Goal: Transaction & Acquisition: Purchase product/service

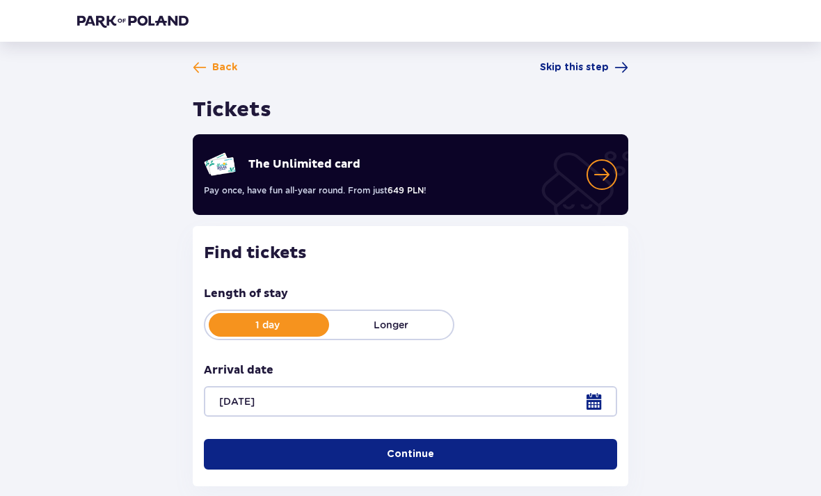
scroll to position [41, 0]
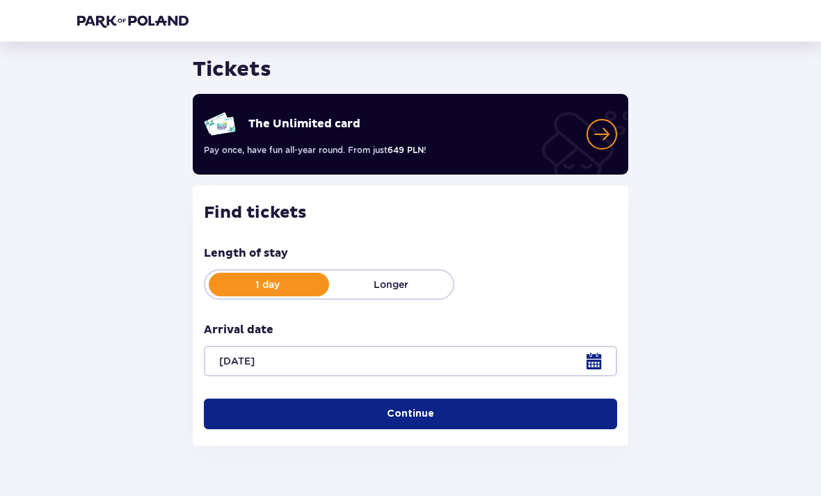
click at [401, 407] on p "Continue" at bounding box center [410, 414] width 47 height 14
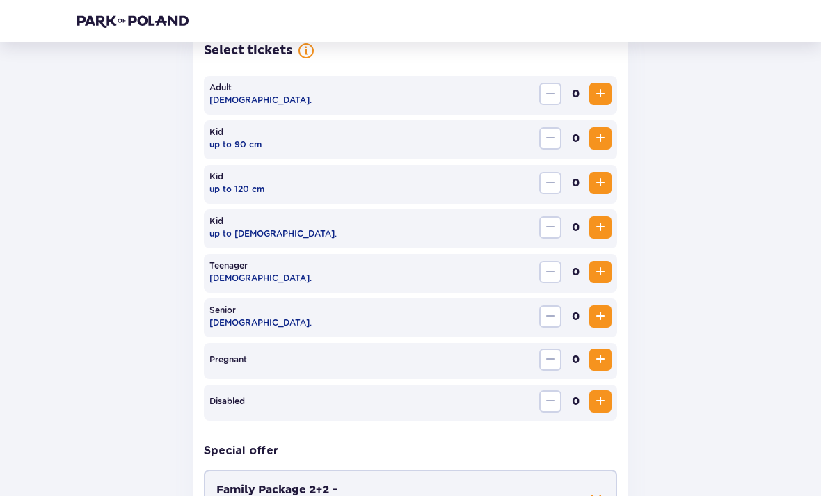
scroll to position [378, 0]
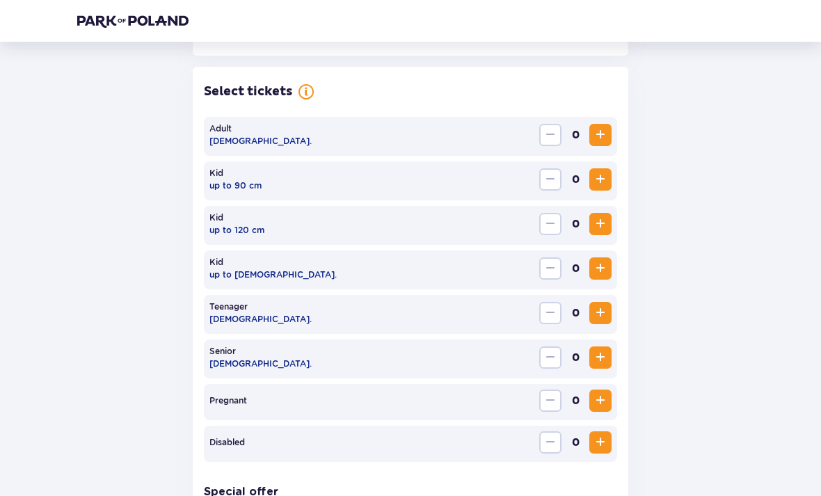
click at [604, 134] on span "Increase" at bounding box center [600, 135] width 17 height 17
click at [611, 138] on button "Increase" at bounding box center [600, 135] width 22 height 22
click at [600, 273] on span "Increase" at bounding box center [600, 268] width 17 height 17
click at [602, 270] on span "Increase" at bounding box center [600, 268] width 17 height 17
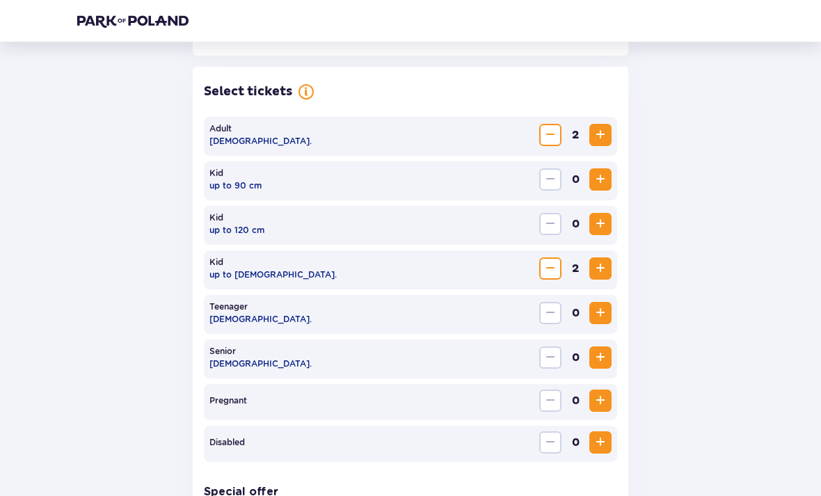
click at [553, 269] on span "Decrease" at bounding box center [550, 268] width 17 height 17
click at [600, 312] on span "Increase" at bounding box center [600, 313] width 17 height 17
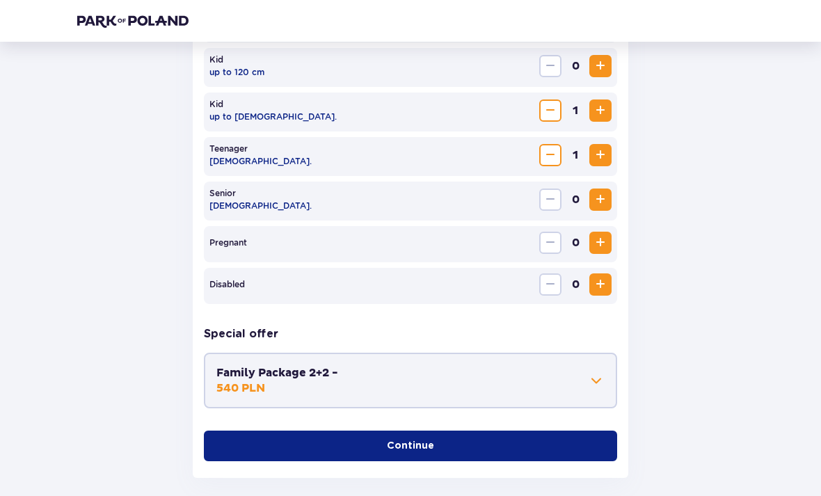
scroll to position [536, 0]
click at [591, 386] on span at bounding box center [596, 380] width 17 height 17
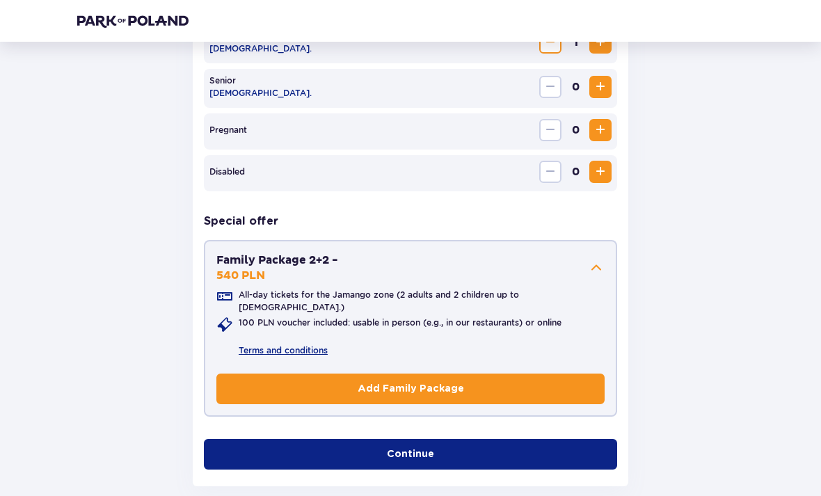
scroll to position [670, 0]
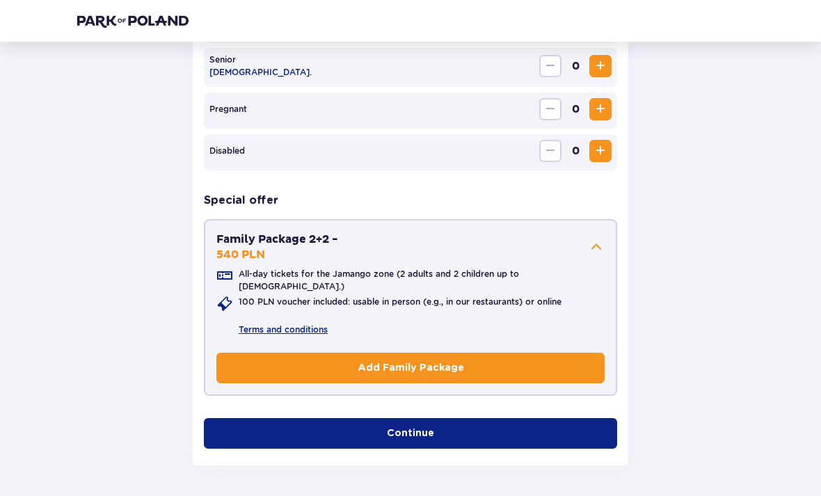
click at [425, 363] on p "Add Family Package" at bounding box center [411, 368] width 106 height 14
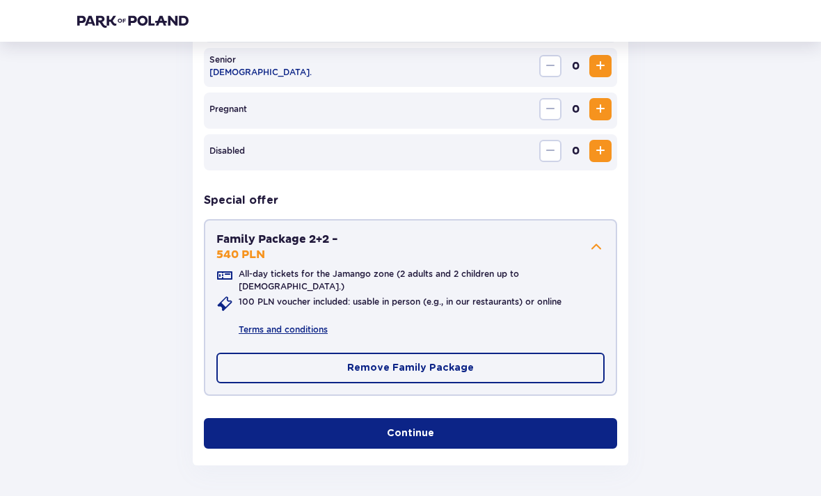
click at [408, 427] on p "Continue" at bounding box center [410, 433] width 47 height 14
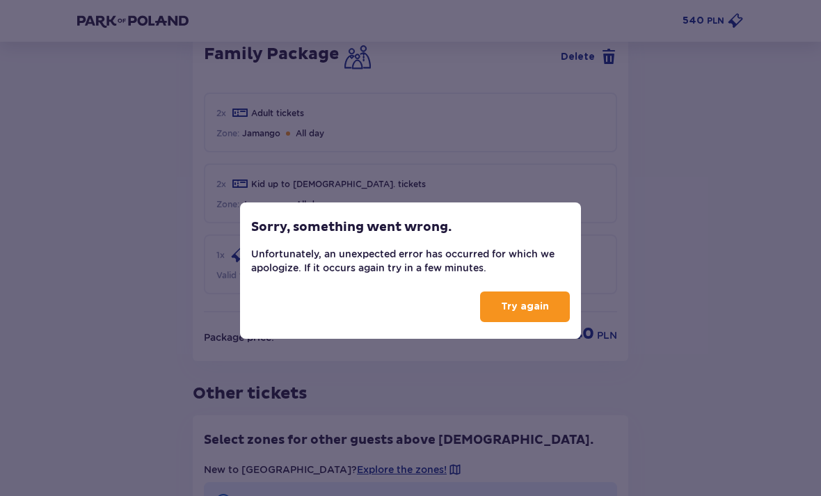
scroll to position [1069, 0]
click at [525, 310] on p "Try again" at bounding box center [525, 307] width 48 height 14
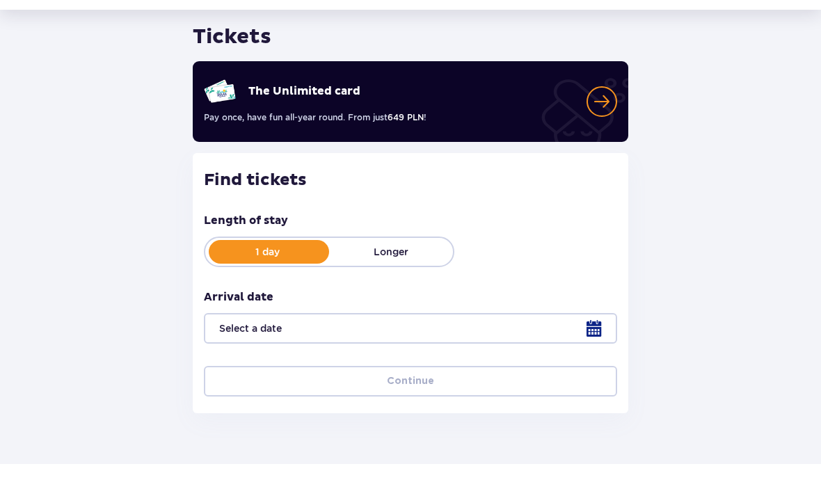
scroll to position [41, 0]
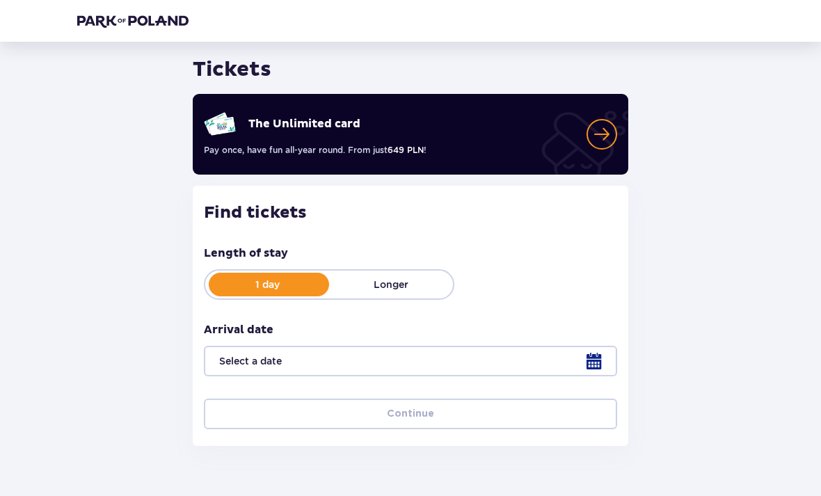
click at [591, 371] on div at bounding box center [410, 361] width 413 height 31
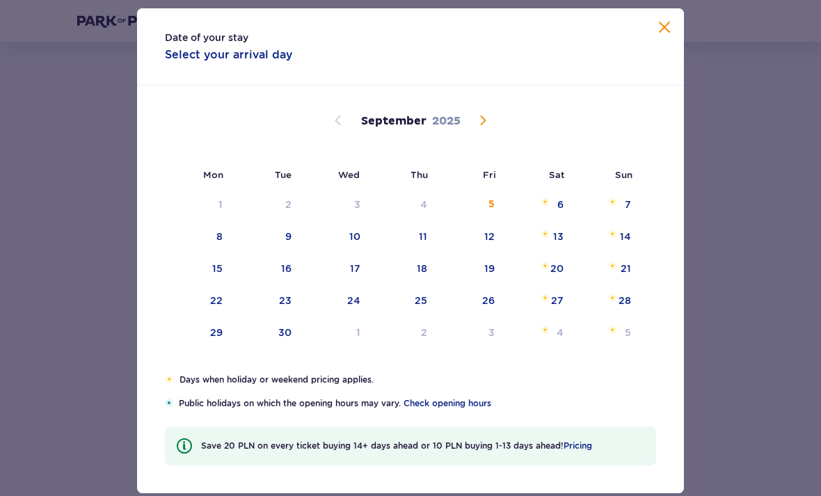
click at [480, 129] on span "Calendar" at bounding box center [482, 120] width 17 height 17
click at [424, 243] on div "9" at bounding box center [425, 237] width 6 height 14
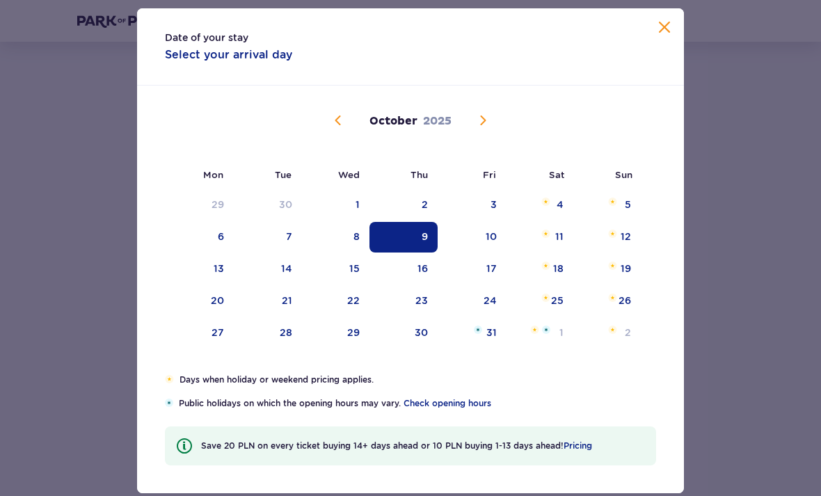
type input "[DATE]"
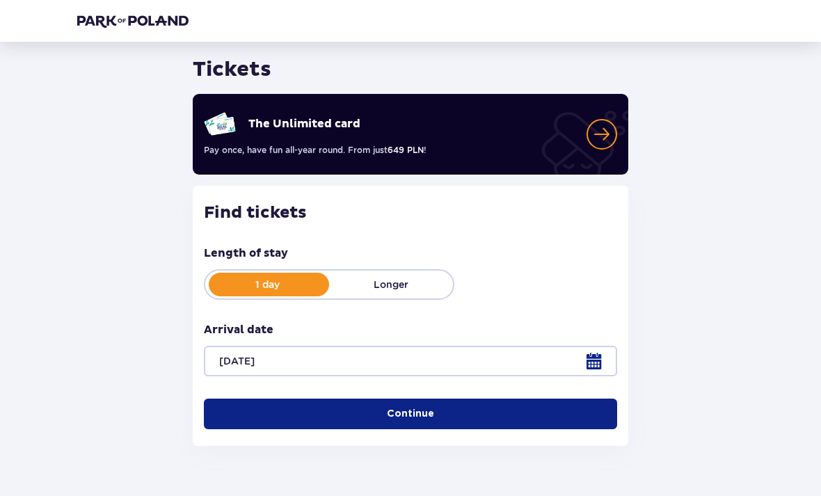
click at [410, 413] on p "Continue" at bounding box center [410, 414] width 47 height 14
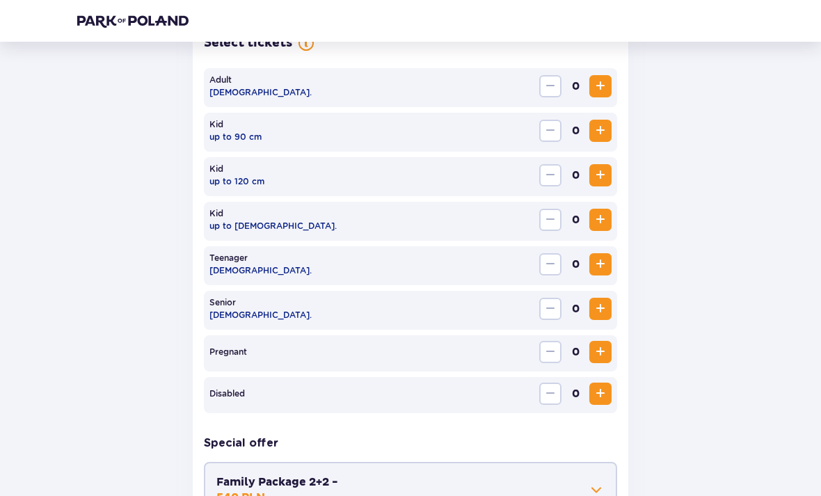
scroll to position [429, 0]
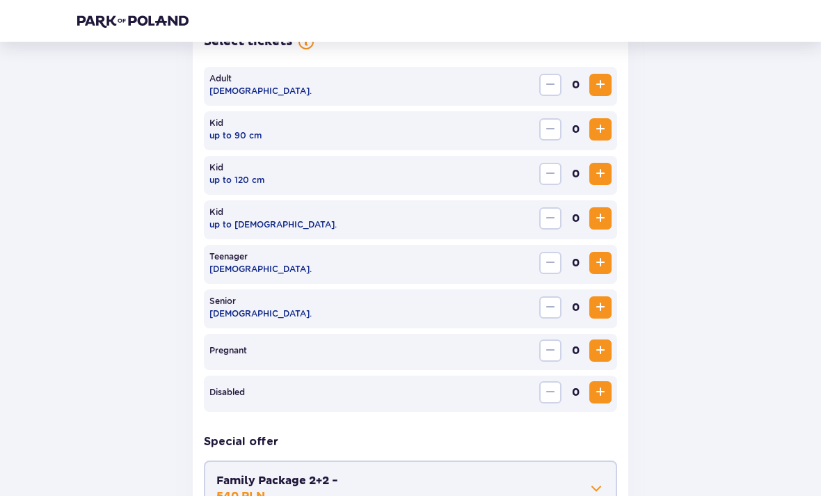
click at [597, 491] on span at bounding box center [596, 488] width 17 height 17
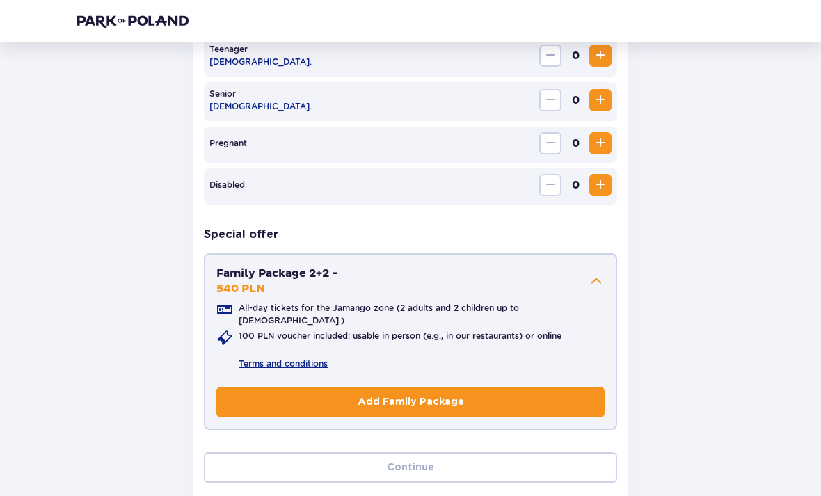
scroll to position [638, 0]
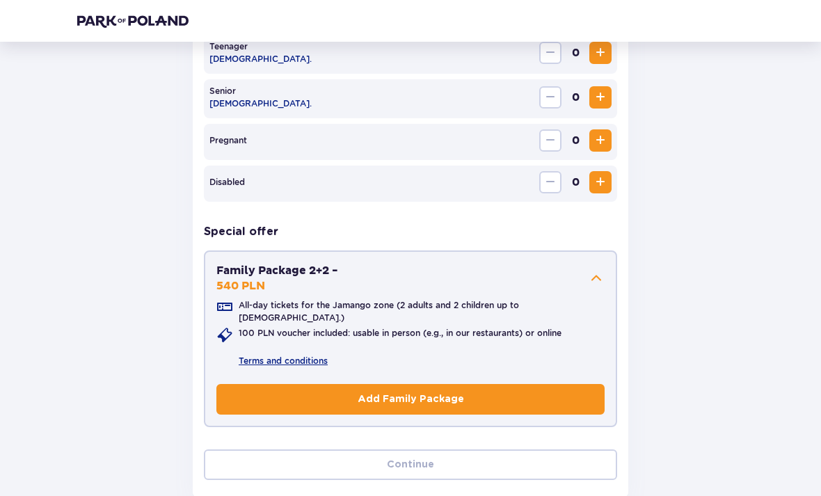
click at [426, 396] on p "Add Family Package" at bounding box center [411, 400] width 106 height 14
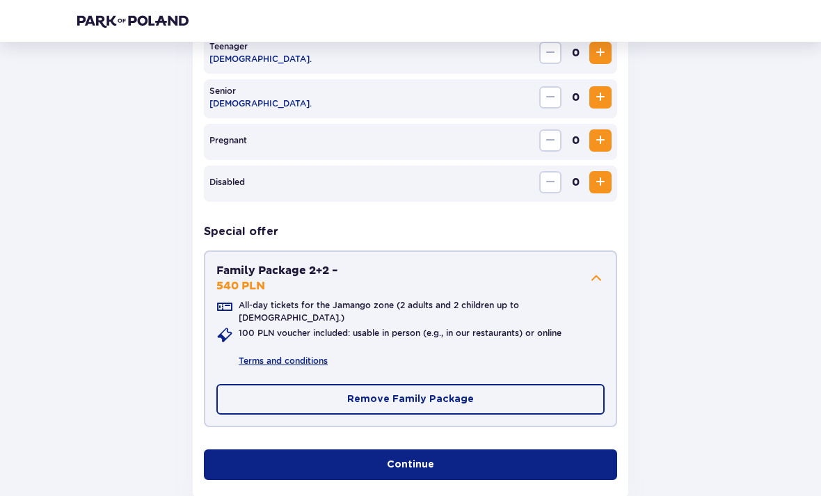
click at [411, 458] on p "Continue" at bounding box center [410, 465] width 47 height 14
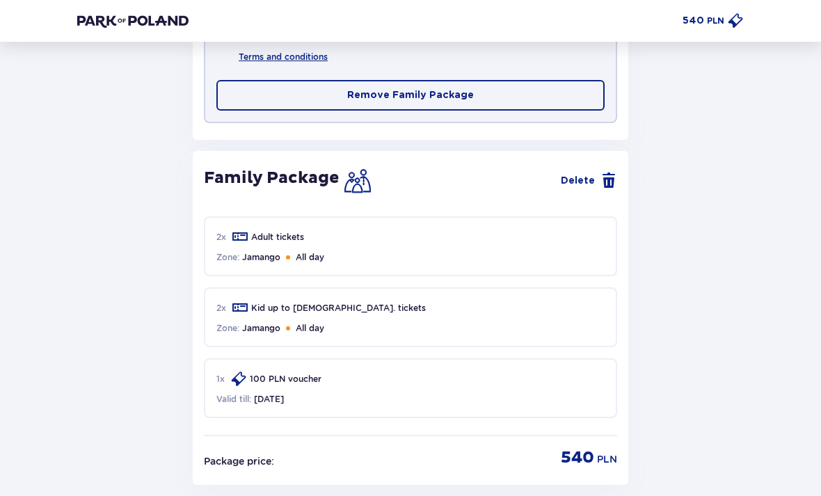
scroll to position [909, 0]
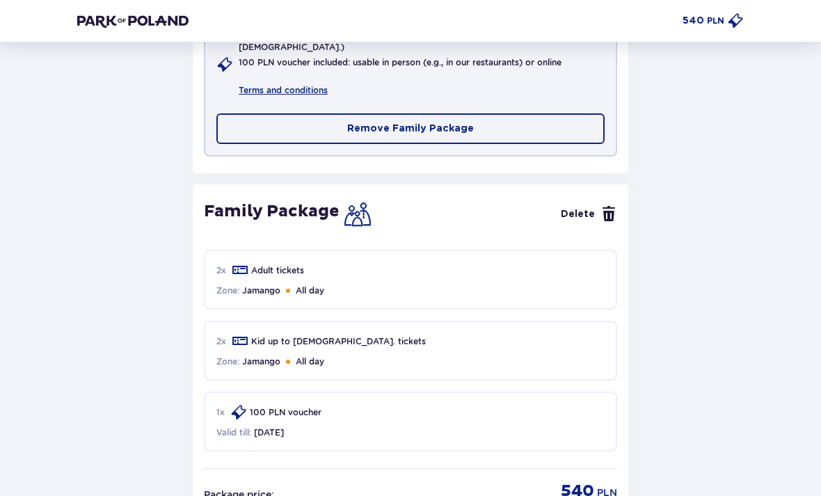
click at [607, 206] on span at bounding box center [608, 214] width 17 height 17
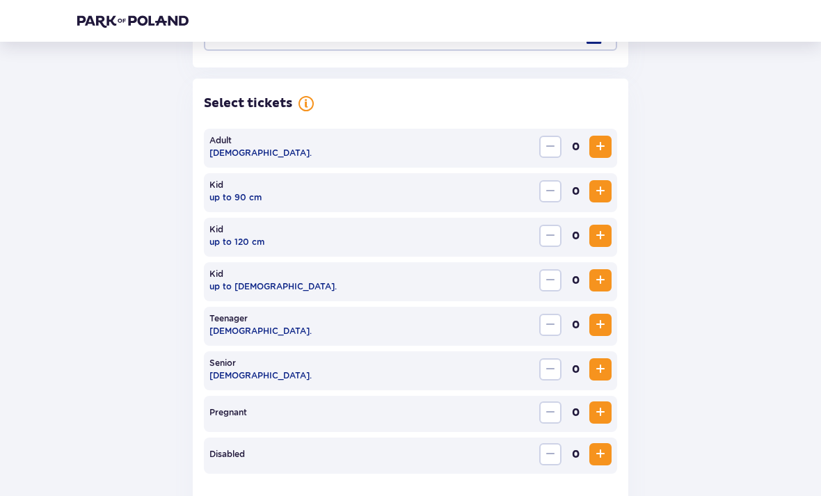
click at [600, 152] on span "Increase" at bounding box center [600, 147] width 17 height 17
click at [600, 152] on span "Increase" at bounding box center [600, 146] width 17 height 17
click at [598, 285] on span "Increase" at bounding box center [600, 280] width 17 height 17
click at [598, 325] on span "Increase" at bounding box center [600, 325] width 17 height 17
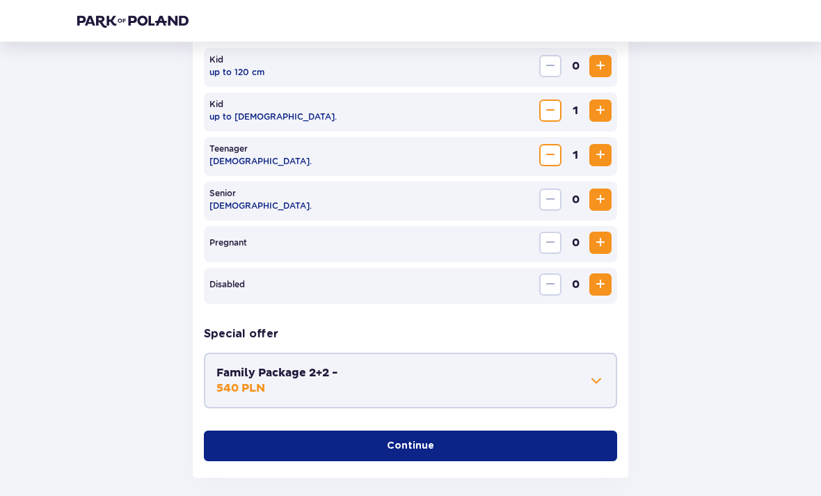
scroll to position [557, 0]
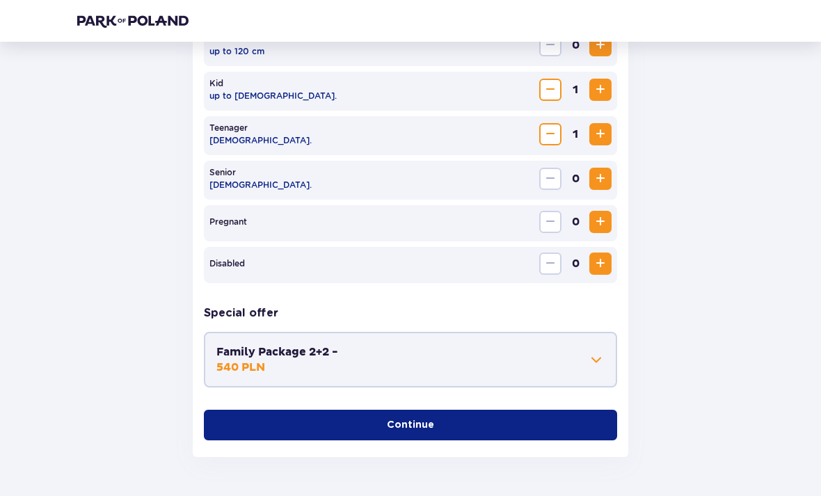
click at [414, 429] on p "Continue" at bounding box center [410, 425] width 47 height 14
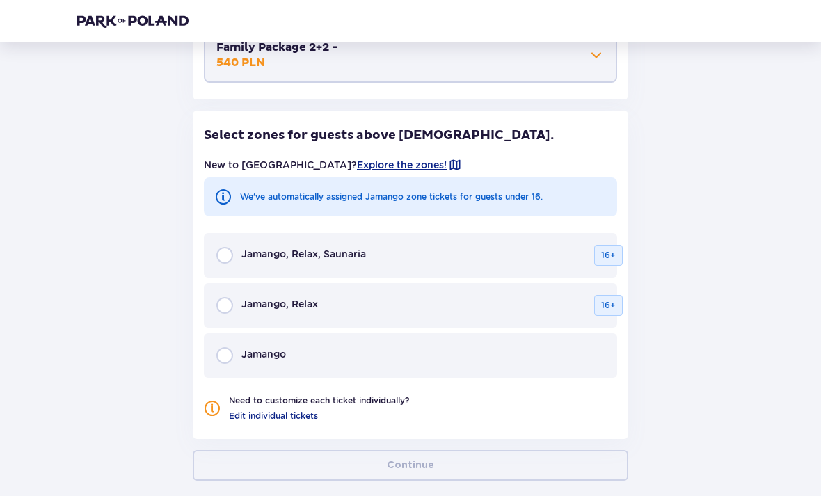
scroll to position [886, 0]
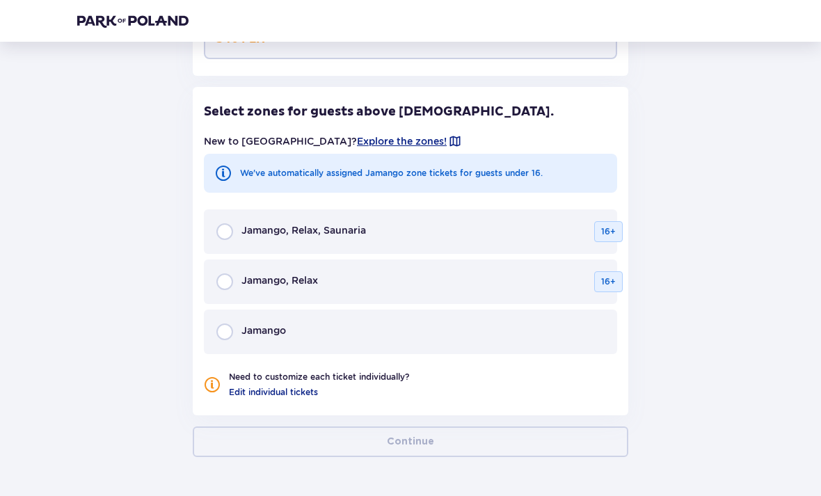
click at [461, 332] on div "Jamango" at bounding box center [410, 332] width 413 height 45
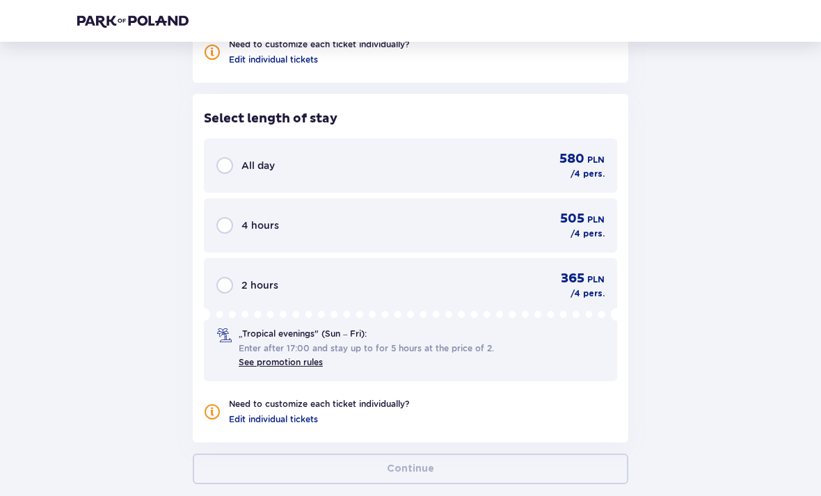
scroll to position [1245, 0]
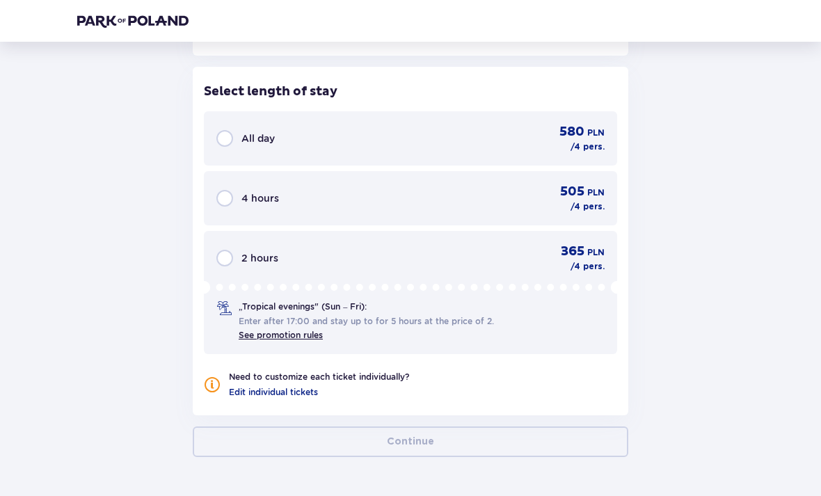
click at [525, 145] on div "All day 580 PLN / 4 pers." at bounding box center [410, 138] width 388 height 29
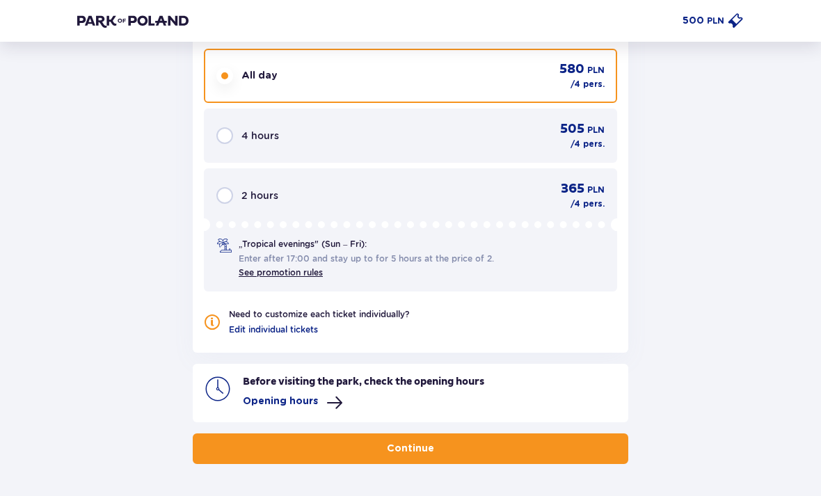
scroll to position [1315, 0]
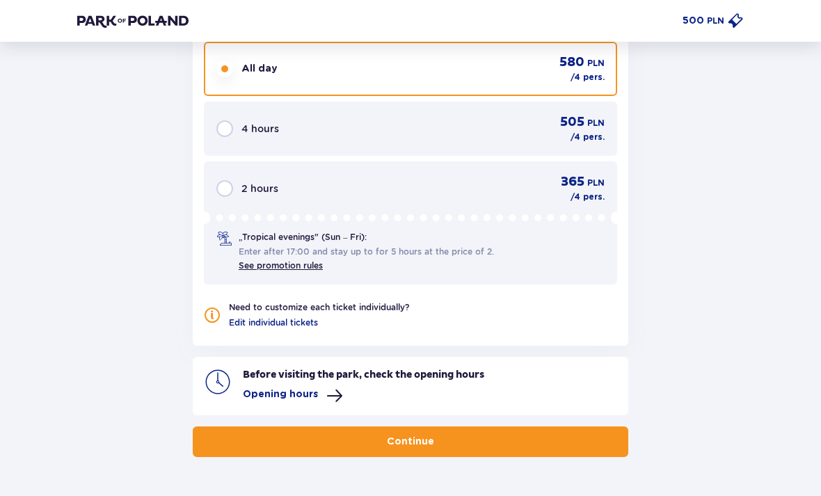
click at [301, 399] on p "Opening hours" at bounding box center [280, 394] width 75 height 14
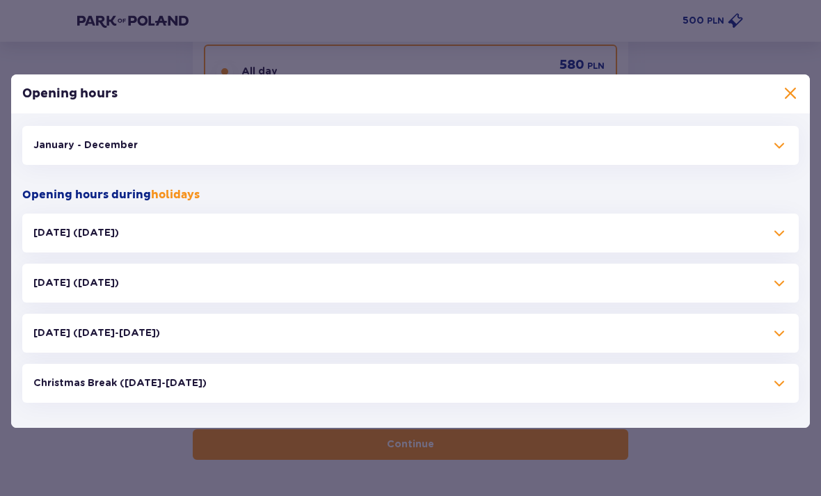
scroll to position [1311, 0]
click at [775, 154] on span at bounding box center [779, 145] width 17 height 17
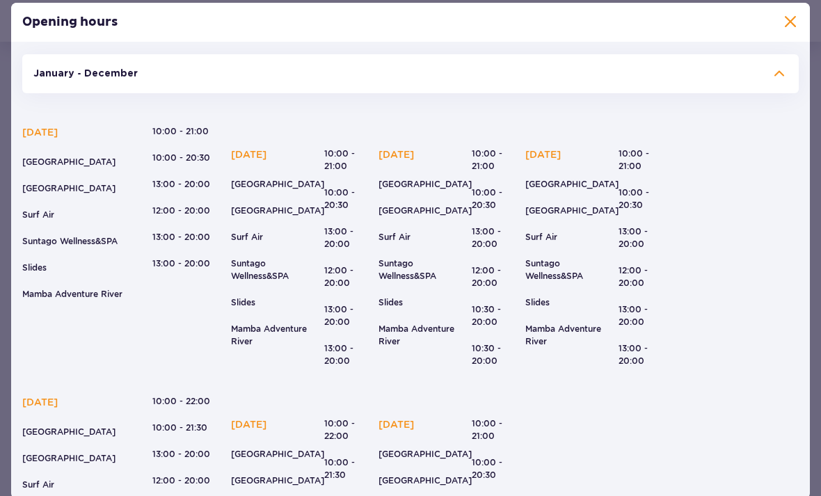
scroll to position [0, 0]
click at [797, 31] on span at bounding box center [790, 22] width 17 height 17
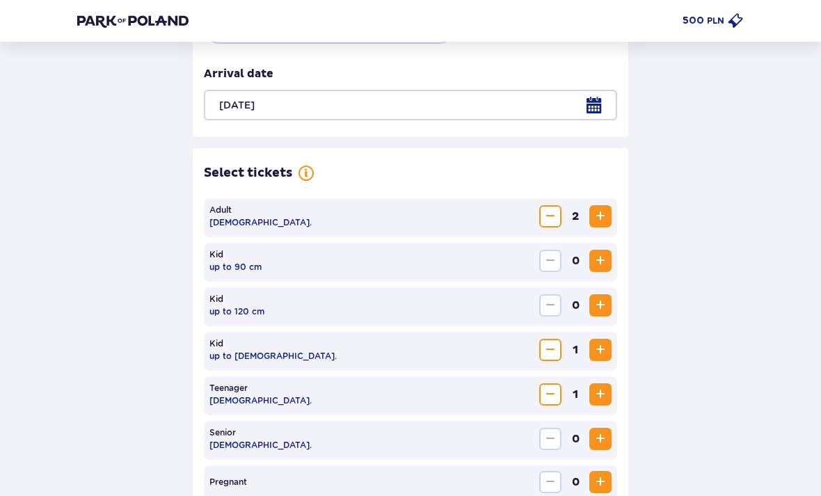
scroll to position [294, 0]
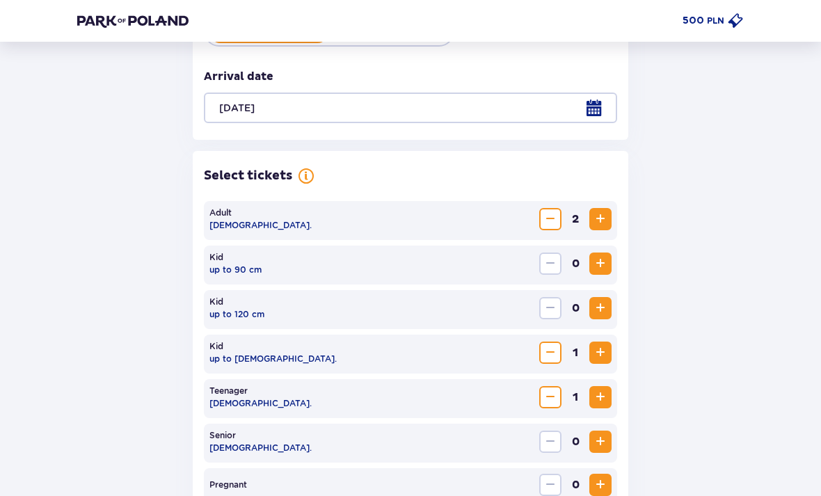
click at [734, 19] on span at bounding box center [735, 21] width 17 height 17
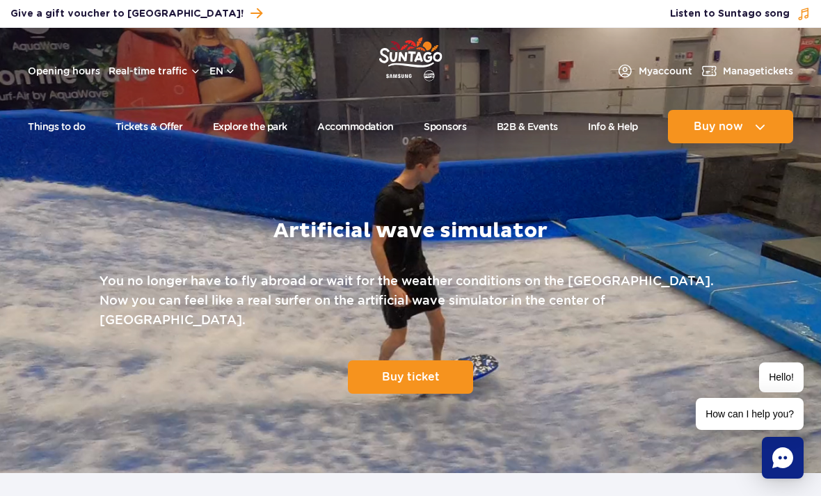
click at [419, 370] on span "Buy ticket" at bounding box center [411, 376] width 58 height 13
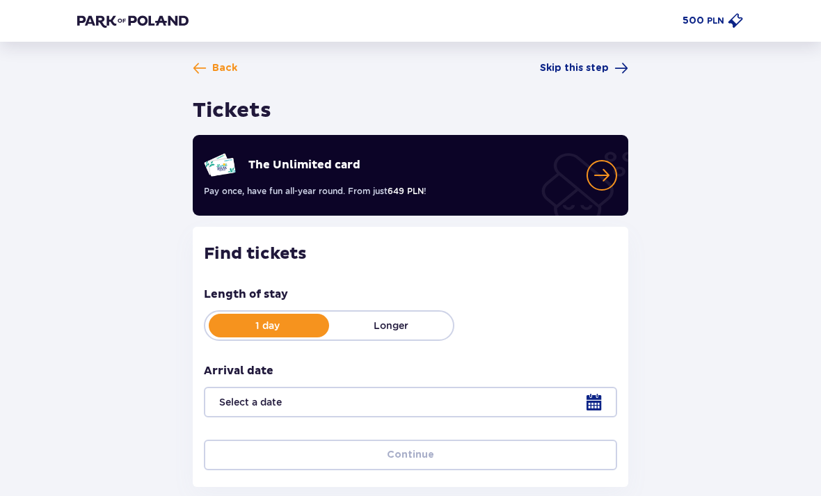
type input "[DATE]"
